Goal: Check status: Check status

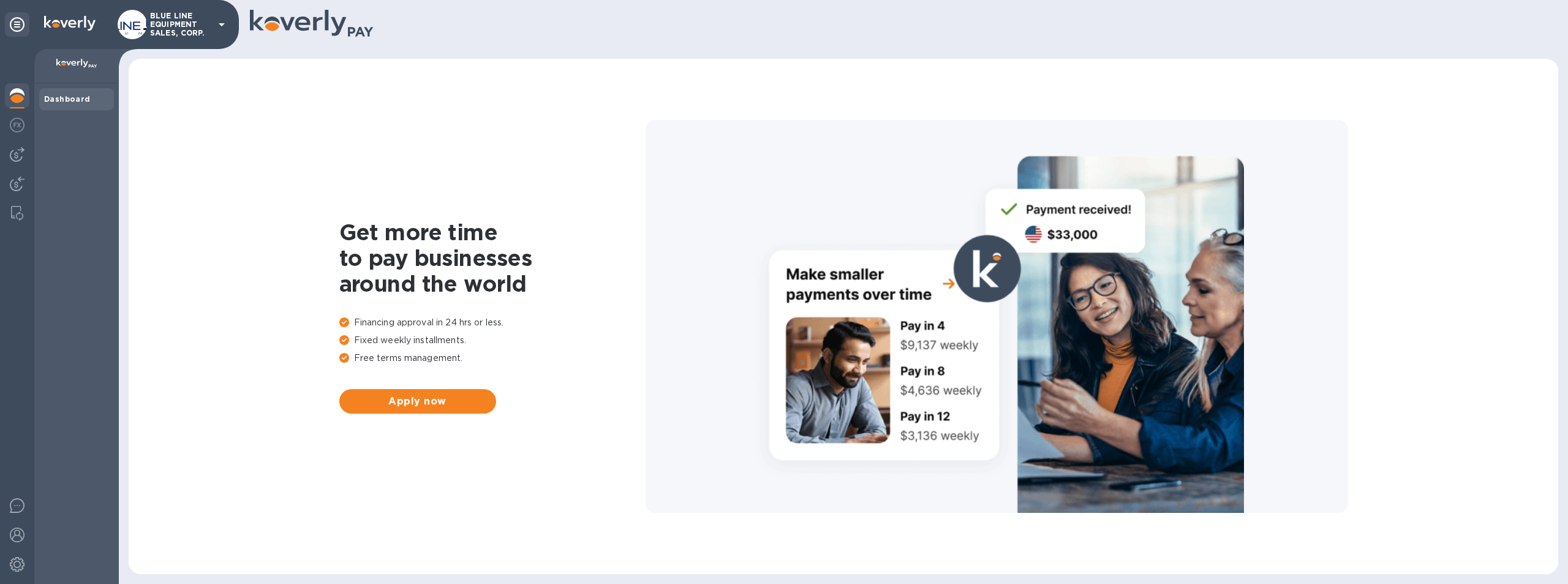
click at [189, 22] on p "BLUE LINE EQUIPMENT SALES, CORP." at bounding box center [181, 24] width 62 height 26
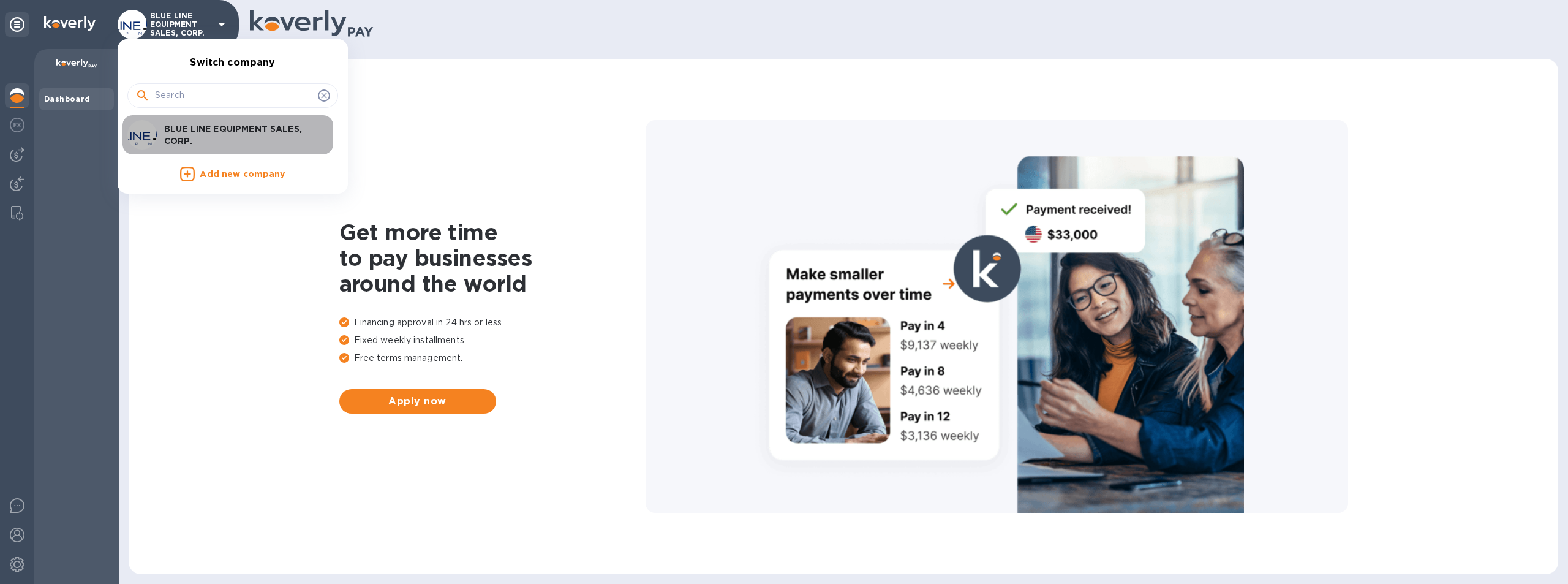
click at [258, 128] on p "BLUE LINE EQUIPMENT SALES, CORP." at bounding box center [242, 134] width 155 height 24
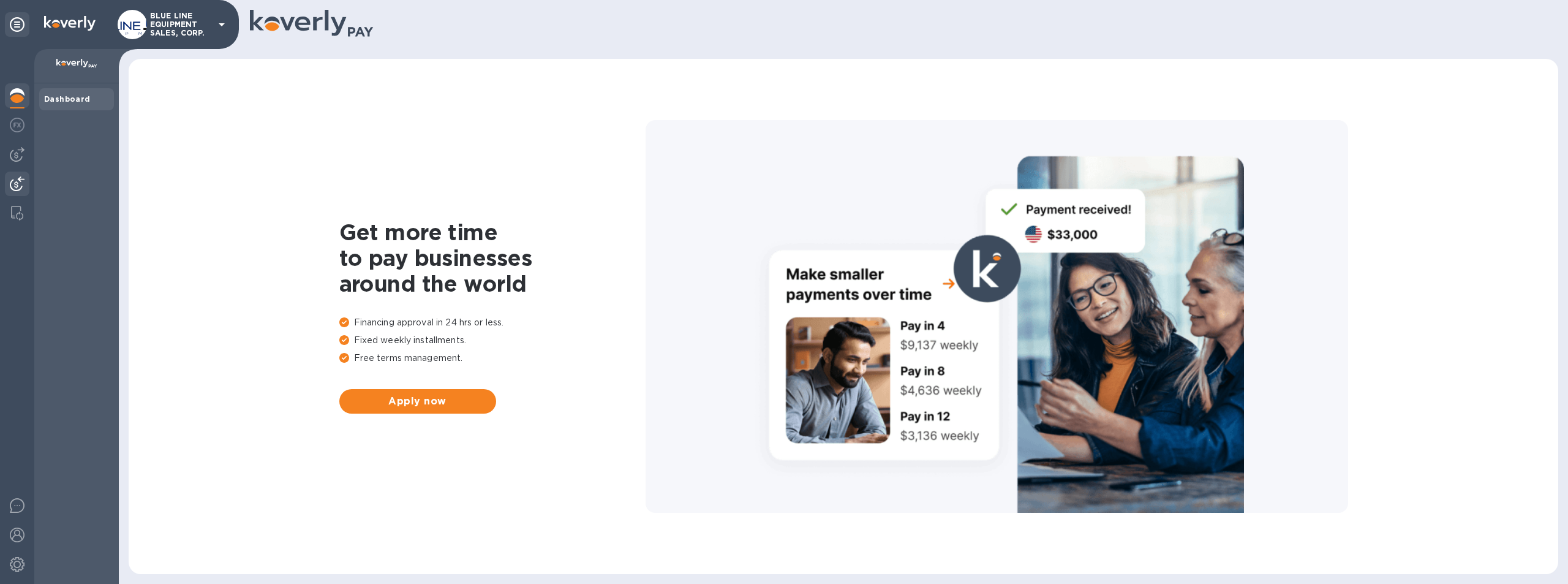
click at [15, 182] on img at bounding box center [17, 184] width 14 height 14
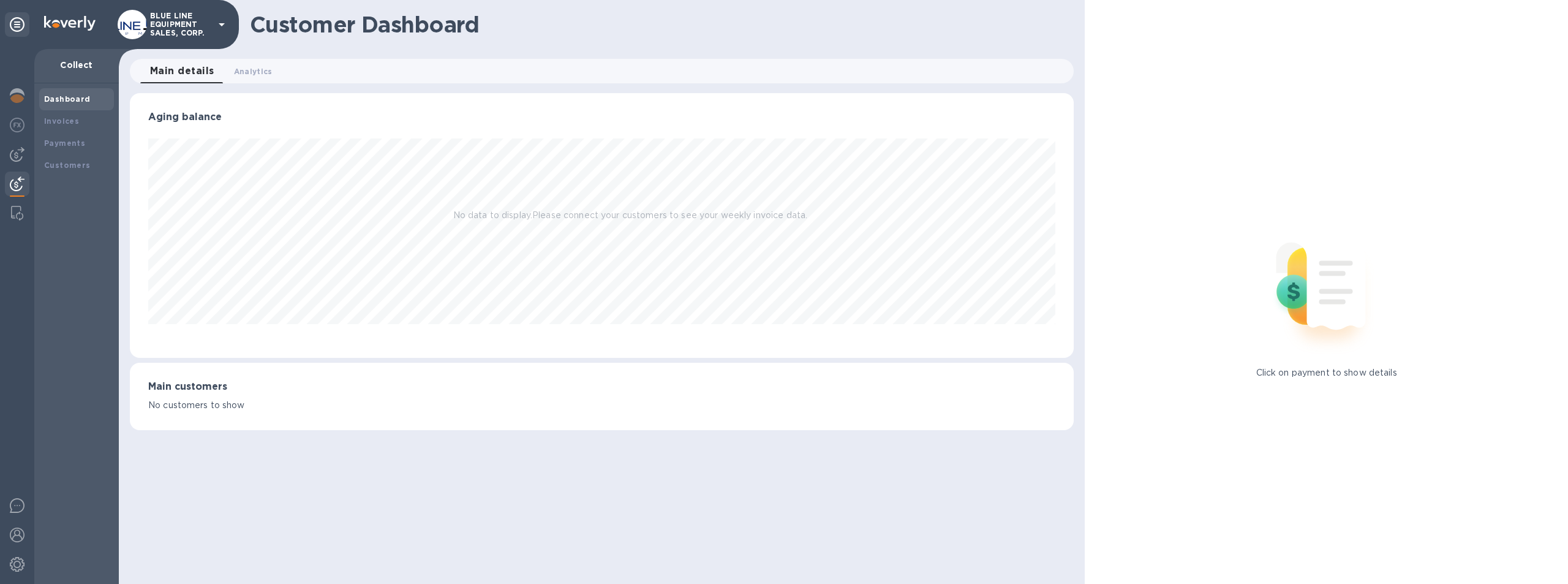
scroll to position [265, 944]
click at [58, 136] on div "Payments" at bounding box center [77, 144] width 75 height 22
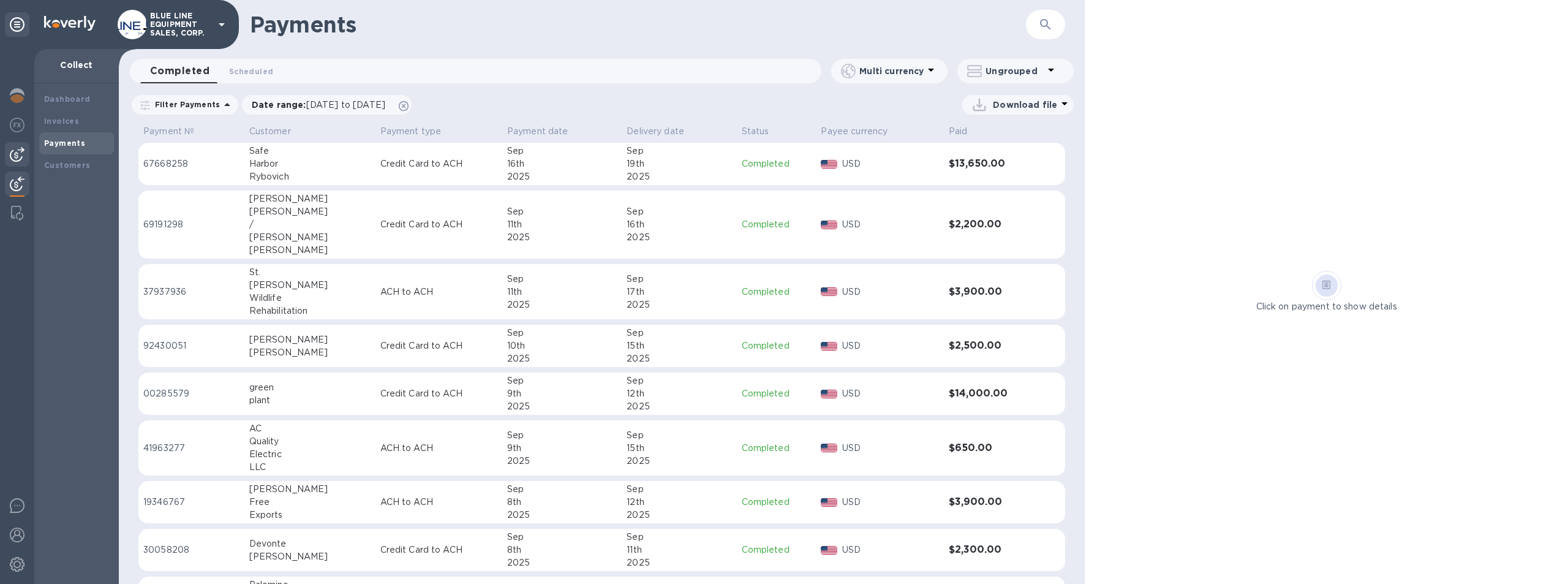
click at [11, 147] on img at bounding box center [17, 154] width 14 height 14
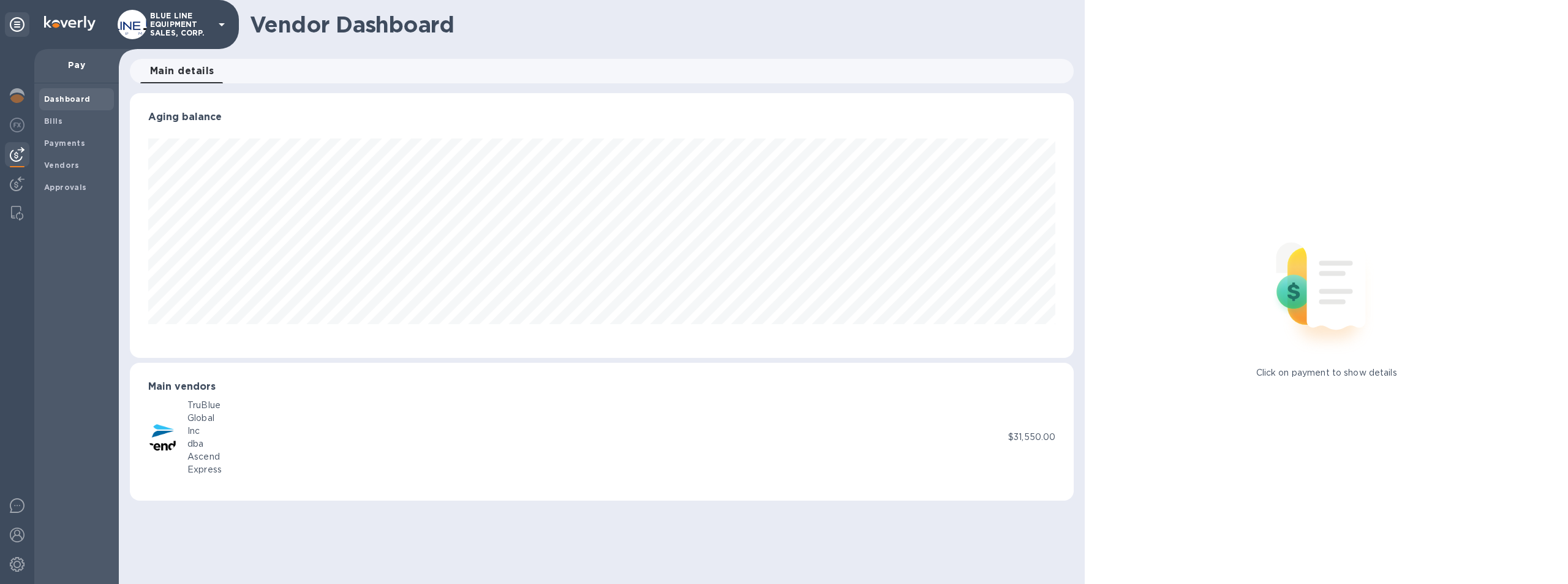
scroll to position [265, 944]
click at [14, 211] on img at bounding box center [17, 213] width 12 height 14
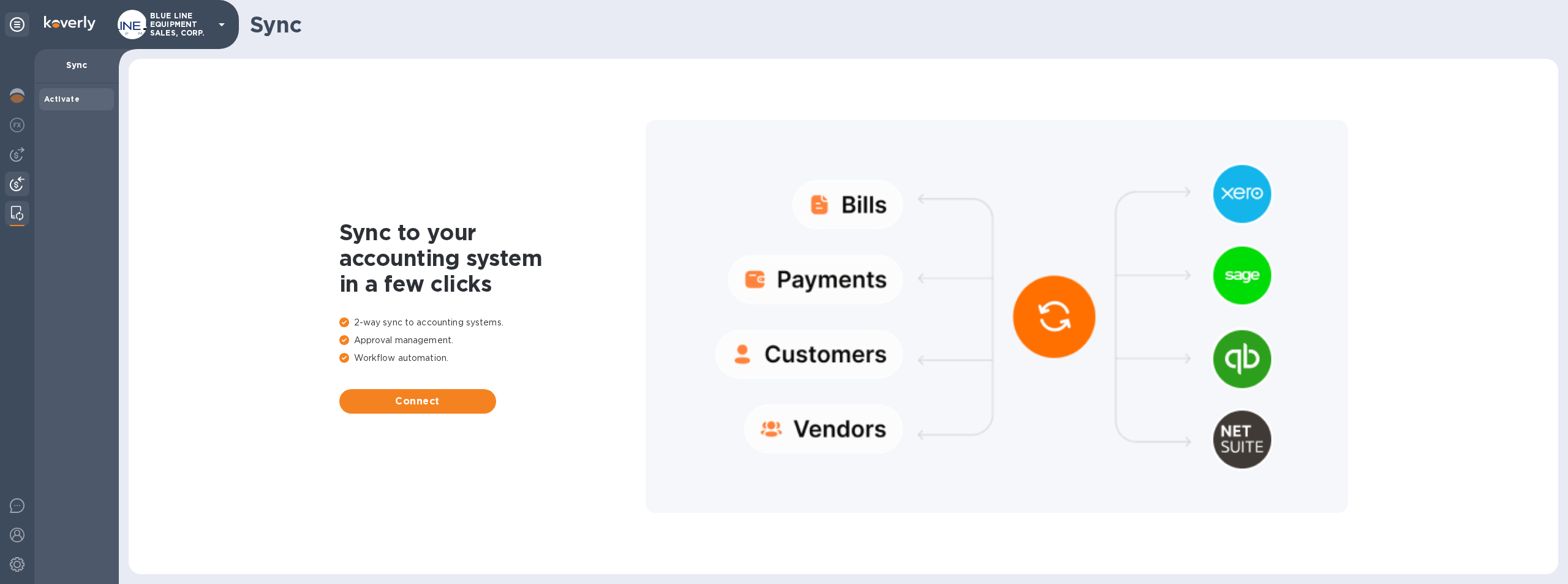
click at [14, 185] on img at bounding box center [17, 184] width 14 height 14
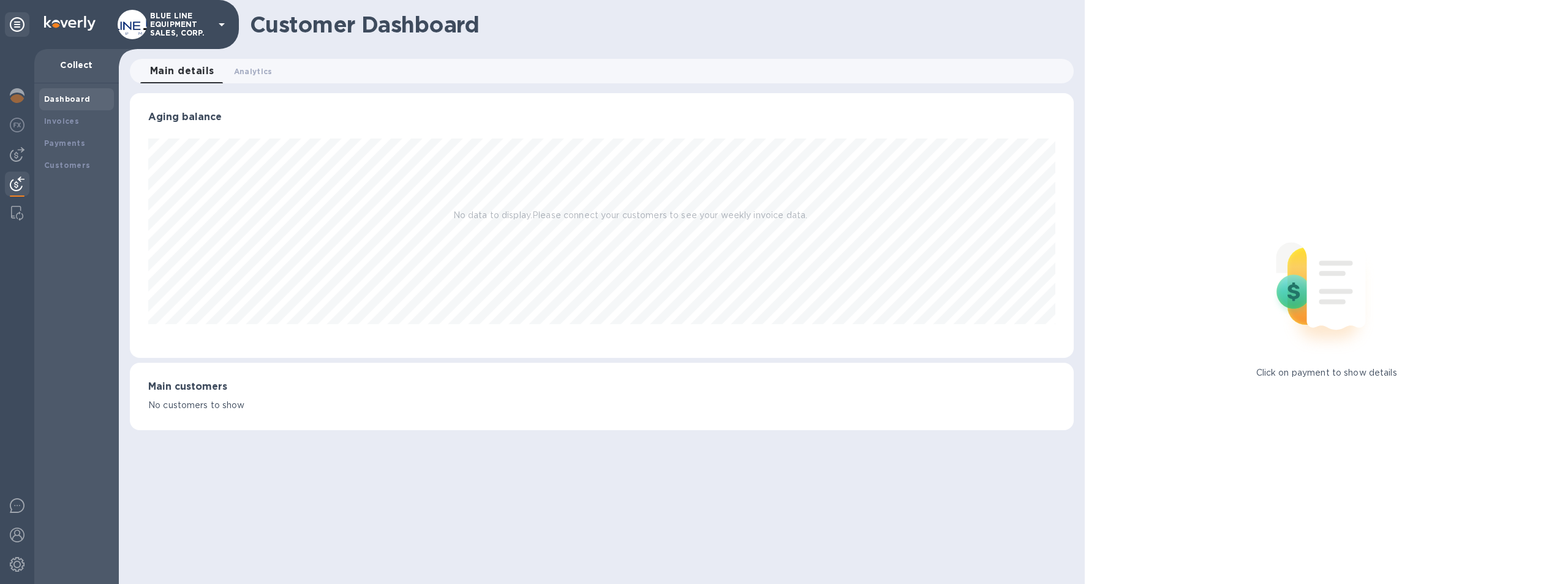
scroll to position [265, 944]
click at [14, 212] on img at bounding box center [17, 213] width 12 height 14
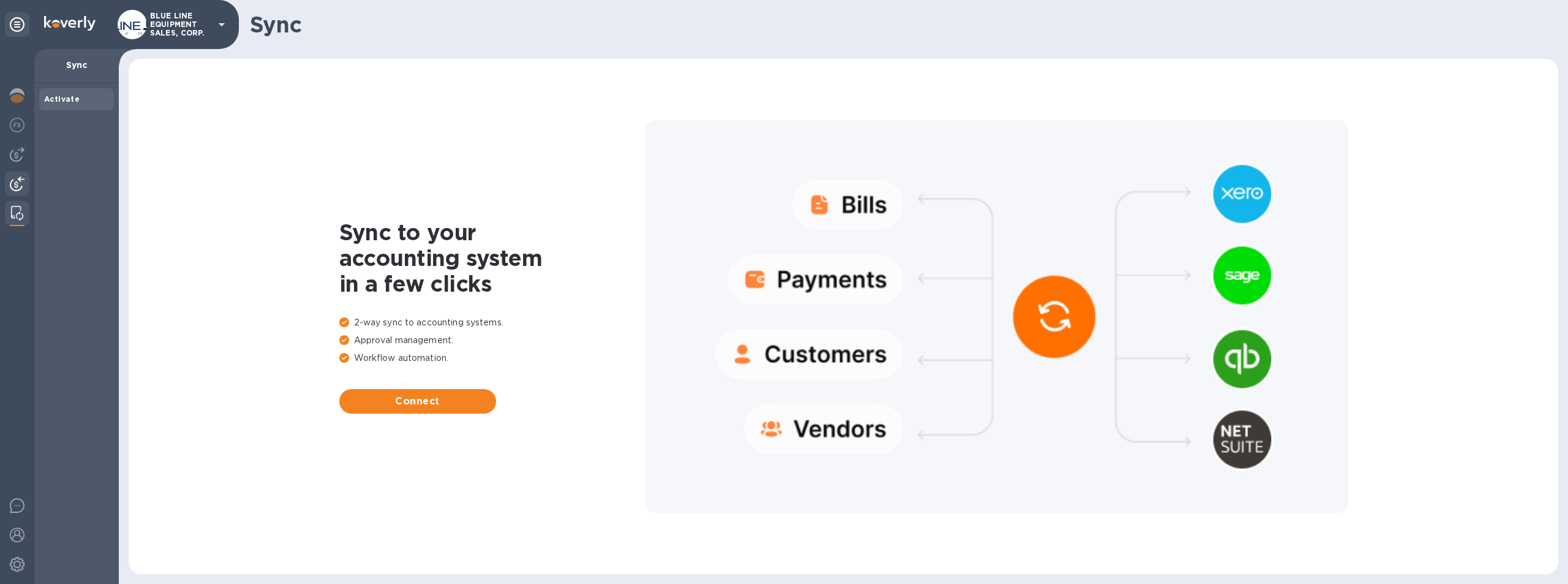
click at [18, 184] on img at bounding box center [17, 184] width 14 height 14
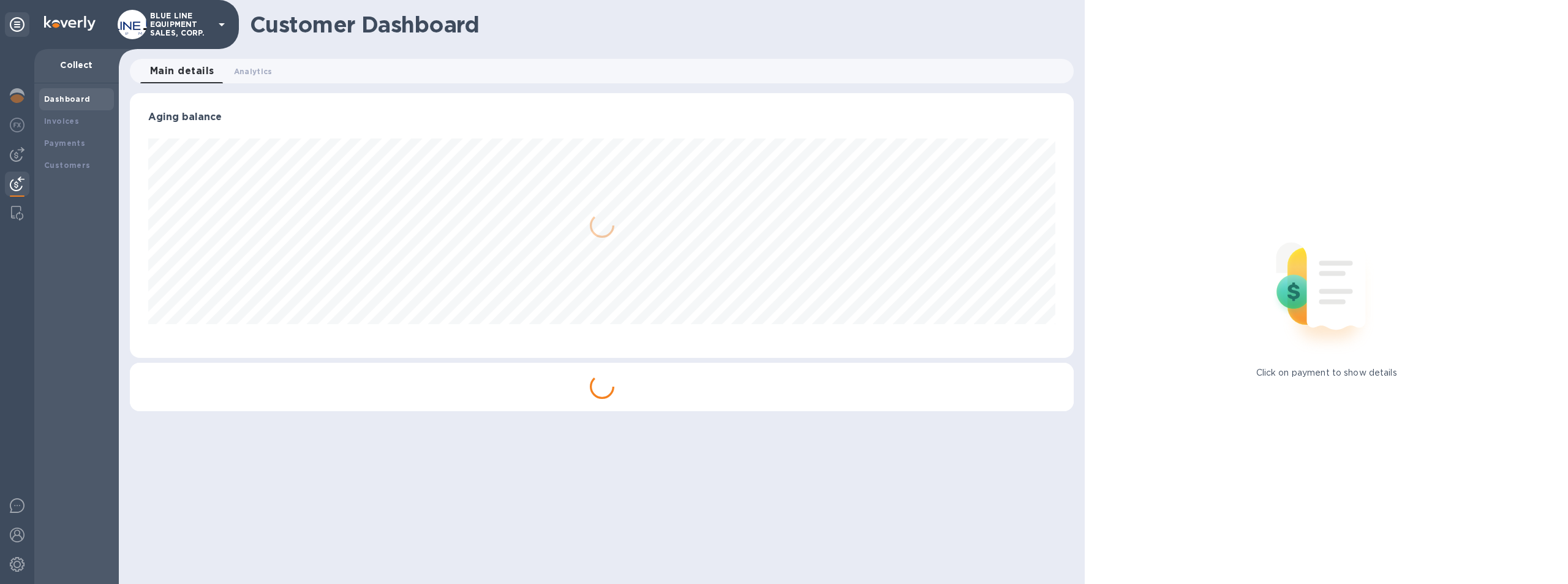
scroll to position [265, 944]
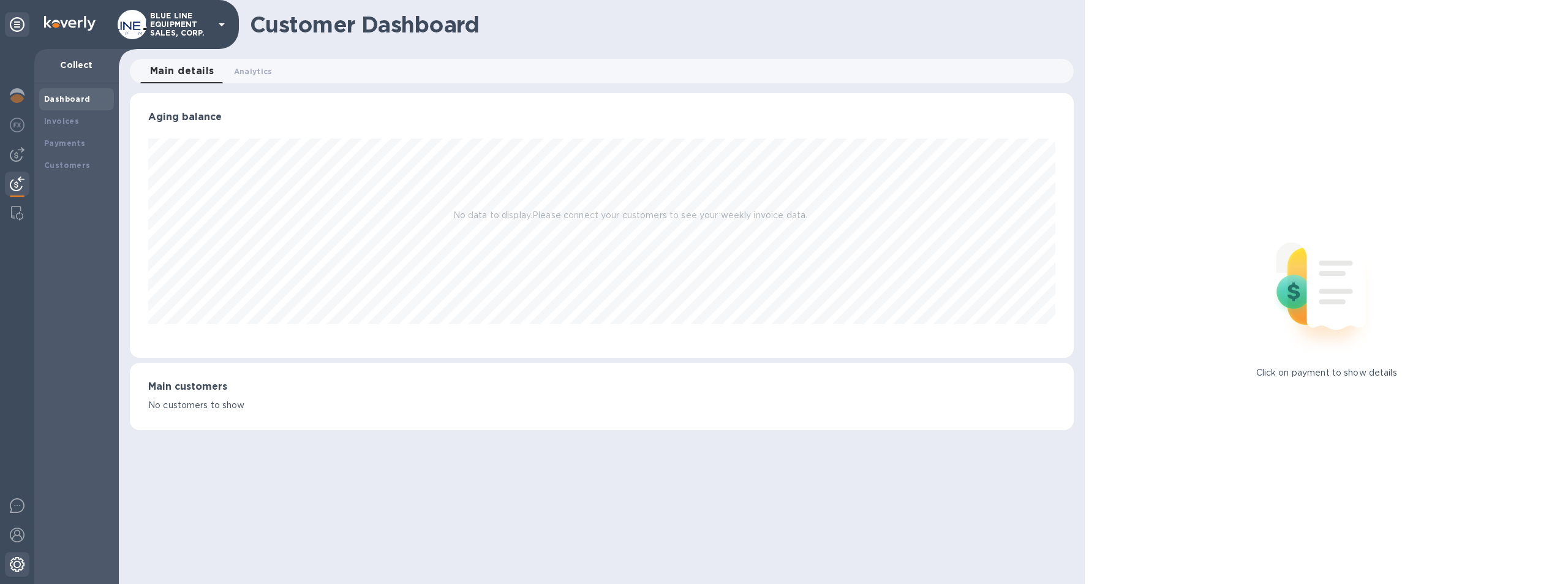
click at [16, 566] on img at bounding box center [17, 564] width 14 height 14
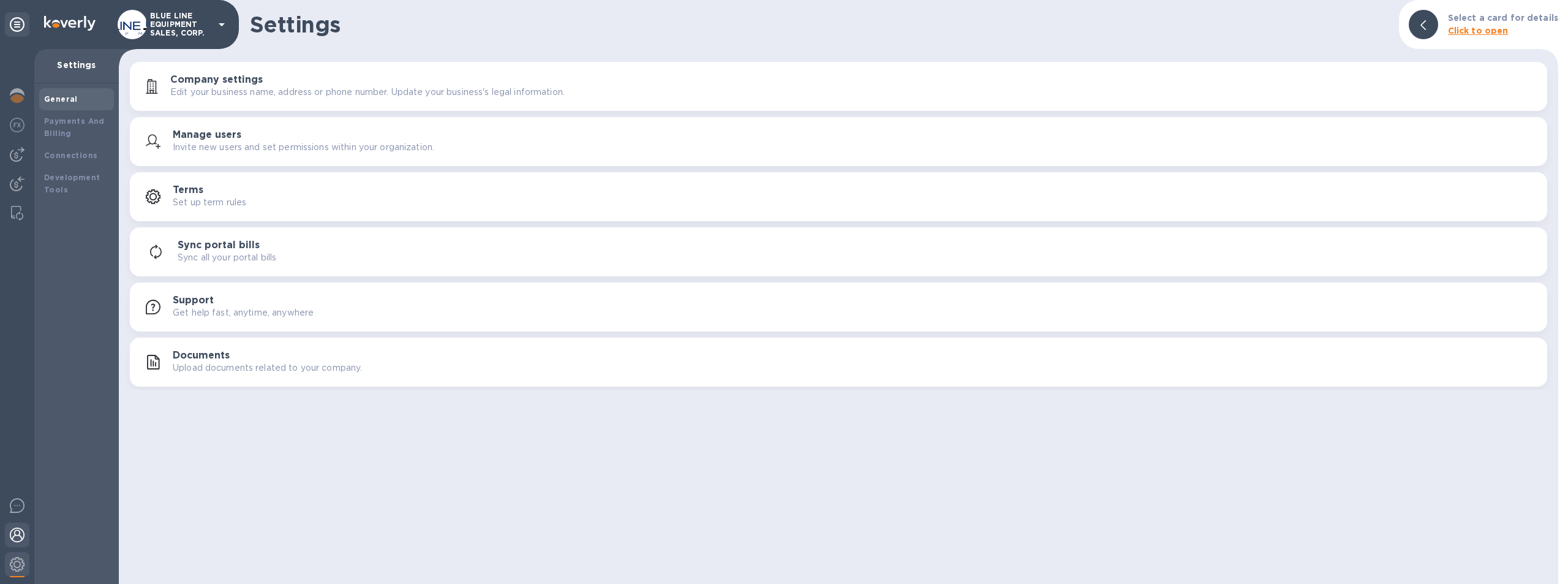
click at [14, 533] on img at bounding box center [17, 535] width 14 height 14
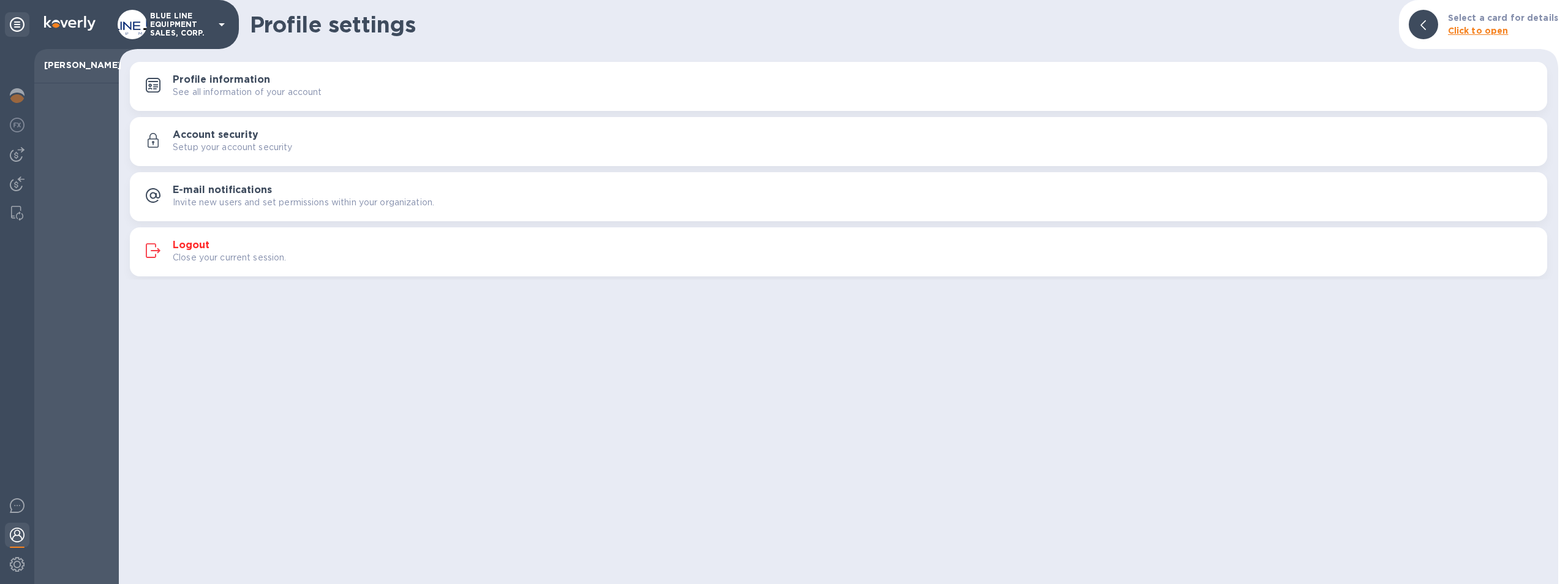
click at [18, 524] on div at bounding box center [16, 536] width 24 height 27
click at [16, 504] on img at bounding box center [17, 505] width 14 height 14
click at [16, 213] on img at bounding box center [17, 213] width 12 height 14
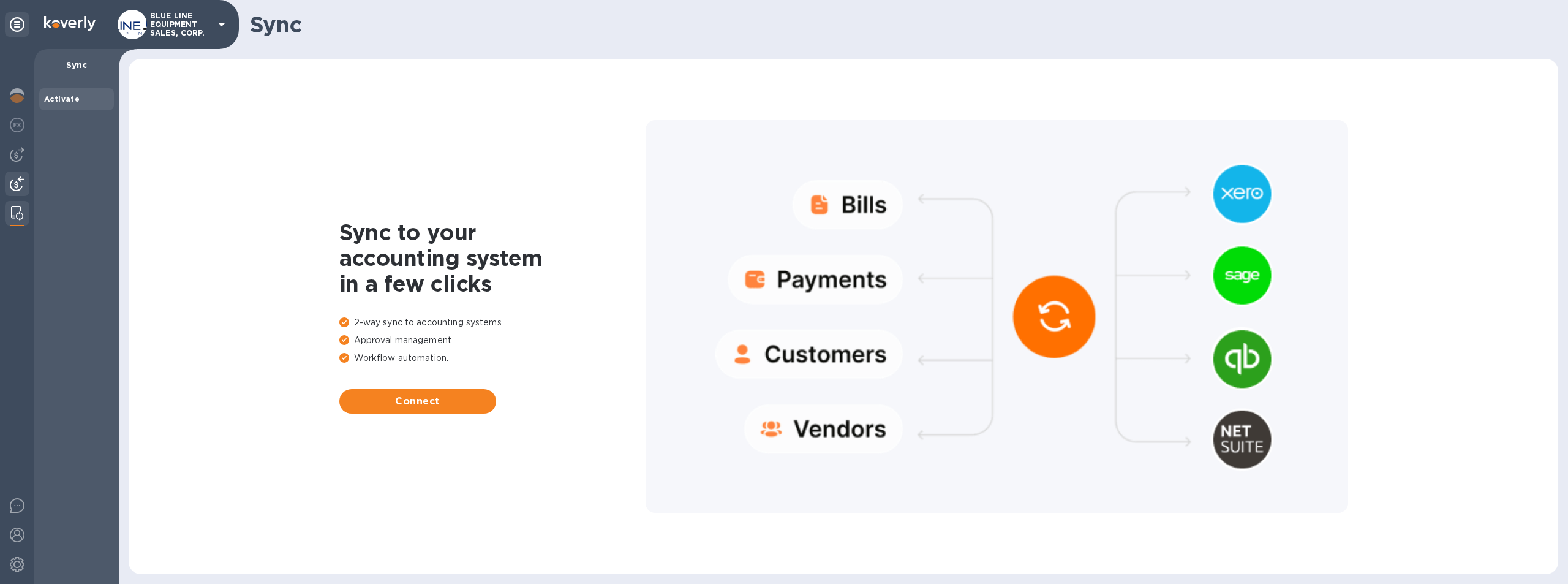
click at [12, 184] on img at bounding box center [17, 184] width 14 height 14
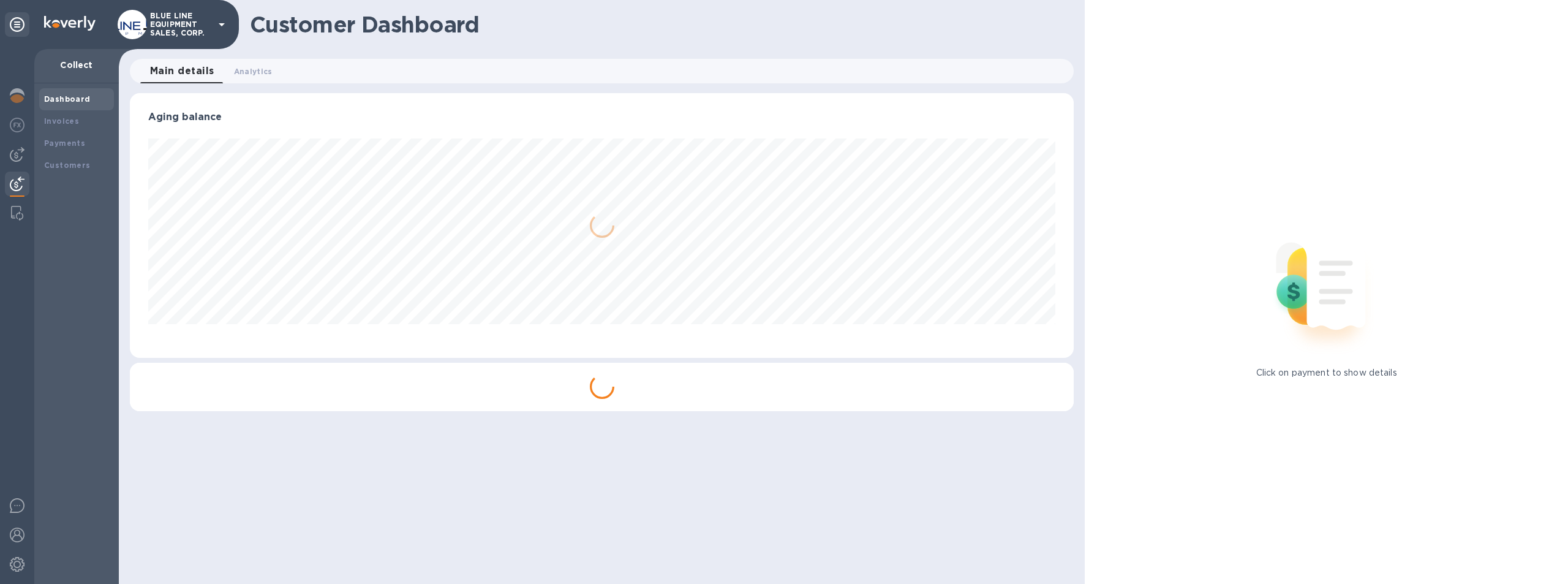
scroll to position [265, 944]
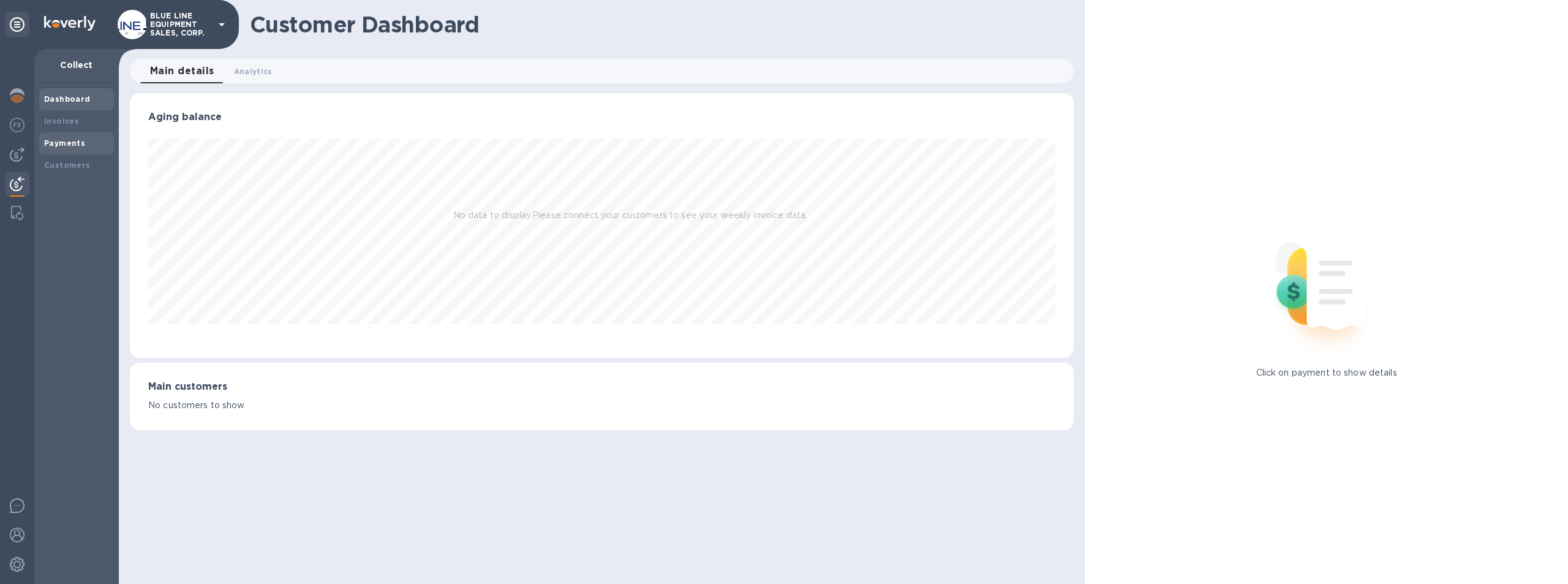
click at [71, 137] on div "Payments" at bounding box center [76, 143] width 65 height 12
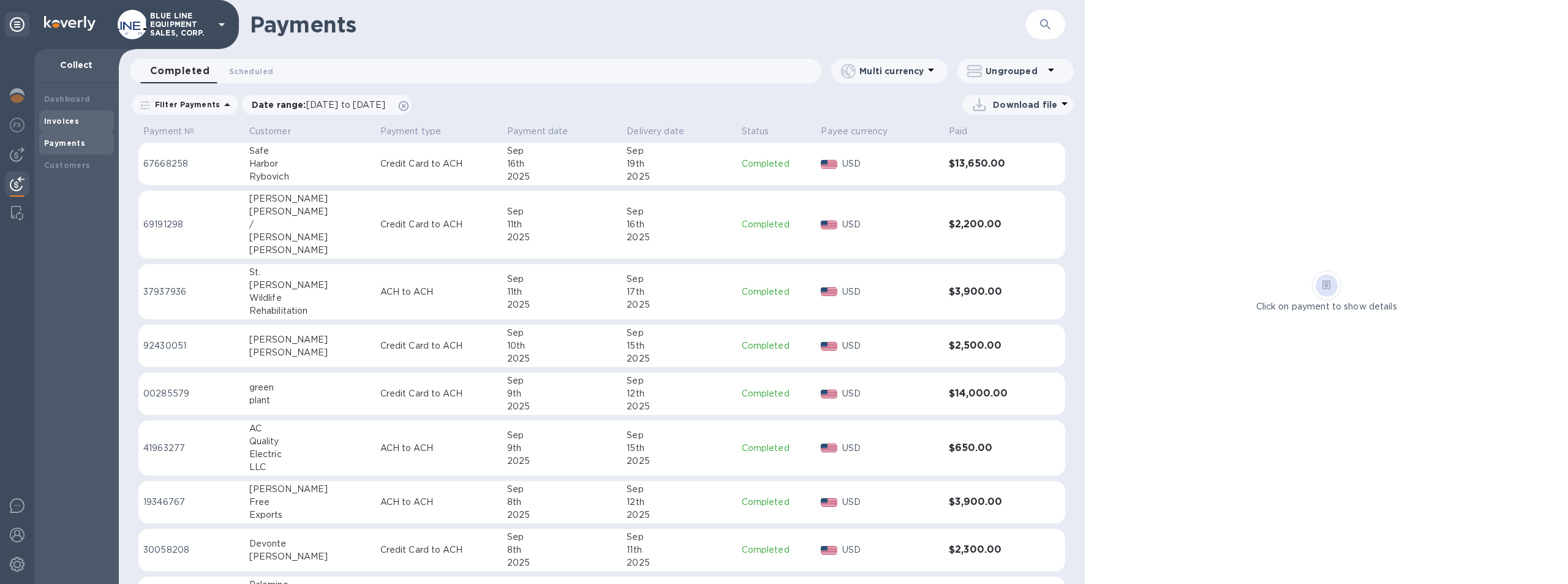
click at [67, 115] on div "Invoices" at bounding box center [76, 121] width 65 height 12
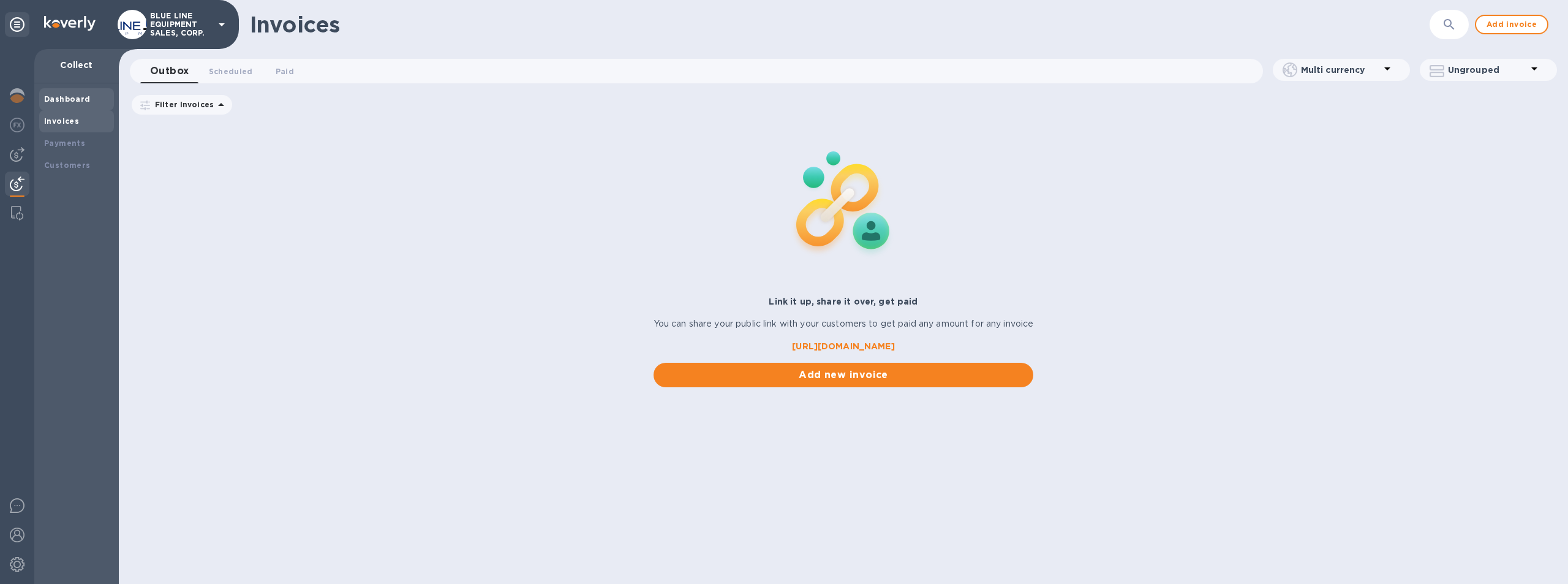
click at [79, 96] on b "Dashboard" at bounding box center [67, 99] width 47 height 9
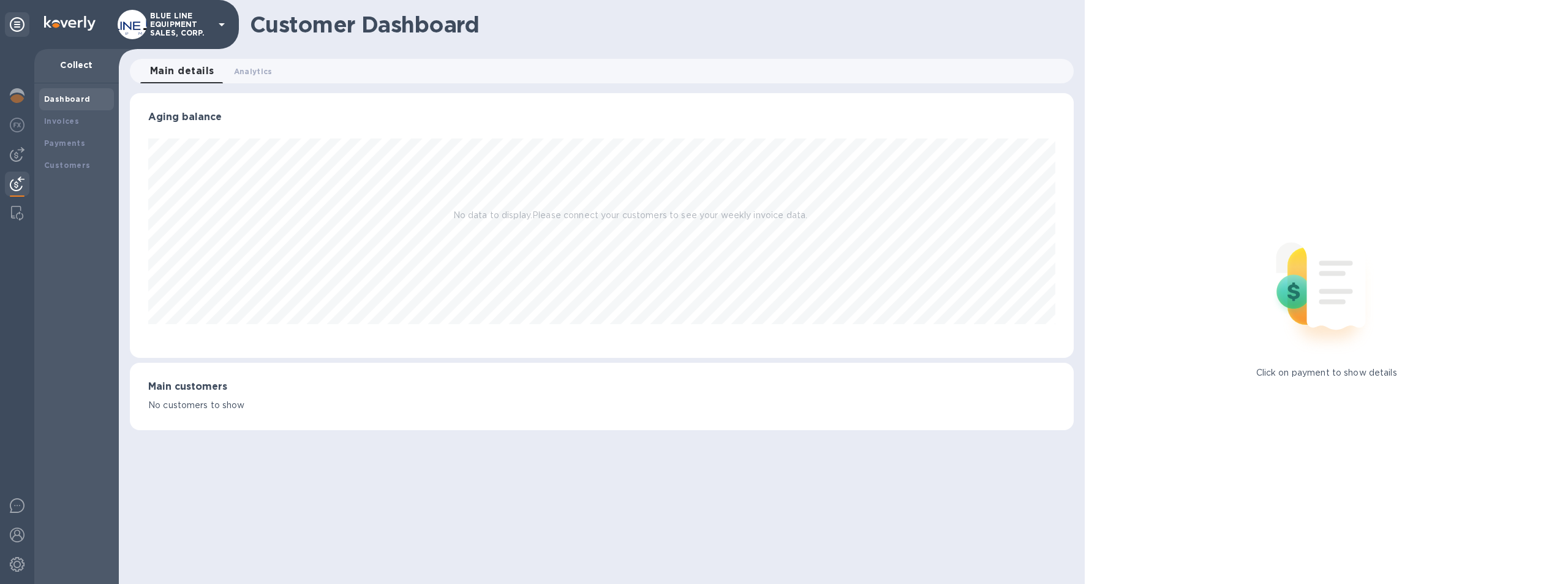
scroll to position [265, 944]
click at [71, 117] on b "Invoices" at bounding box center [61, 121] width 35 height 9
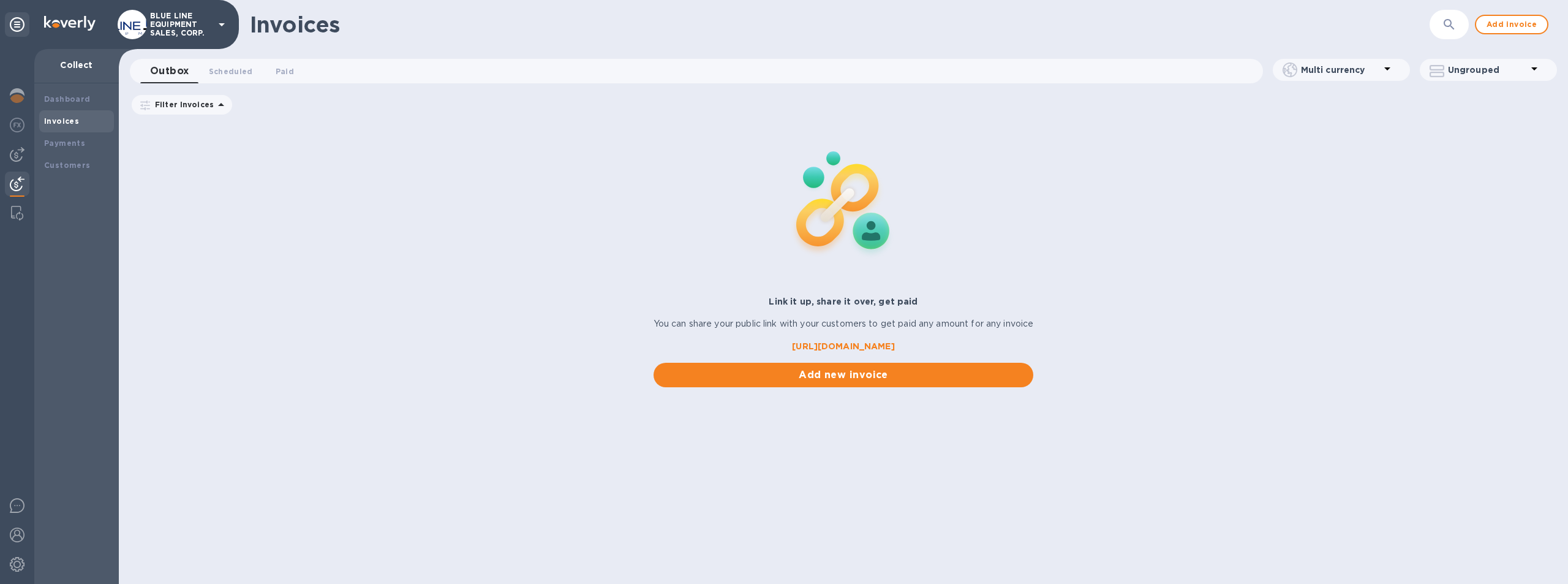
click at [854, 343] on b "https://koverly.me/bluelineequipmentsalescorp" at bounding box center [843, 346] width 102 height 10
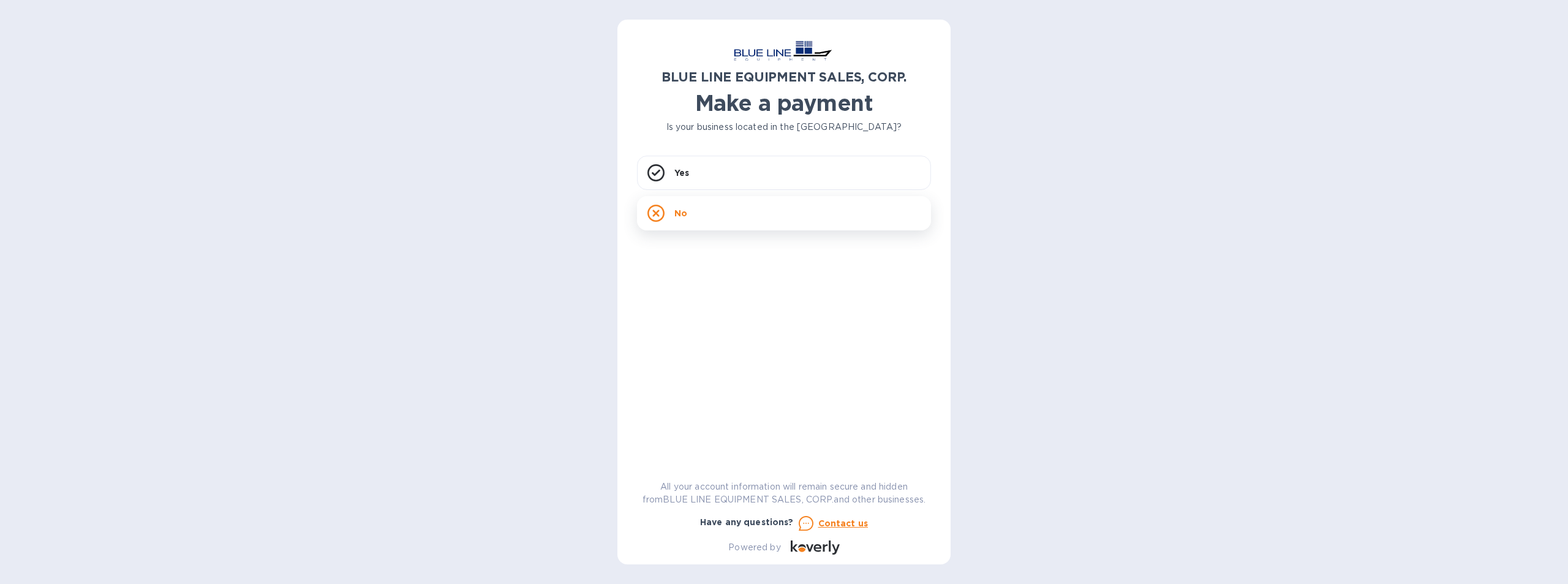
click at [745, 213] on div "No" at bounding box center [784, 213] width 294 height 34
